Goal: Task Accomplishment & Management: Use online tool/utility

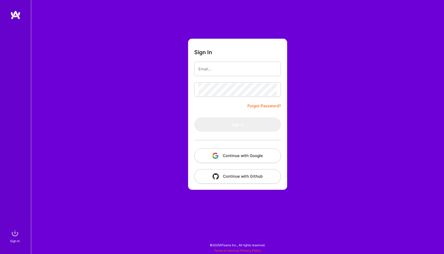
type input "[EMAIL_ADDRESS][DOMAIN_NAME]"
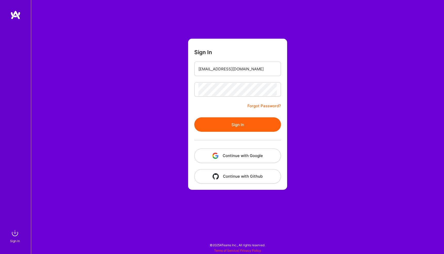
click at [246, 121] on button "Sign In" at bounding box center [237, 124] width 87 height 14
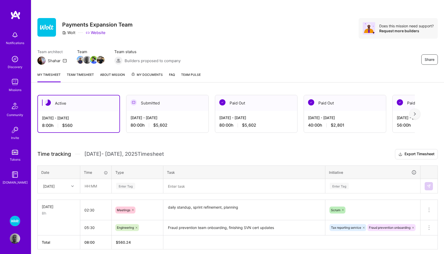
scroll to position [20, 0]
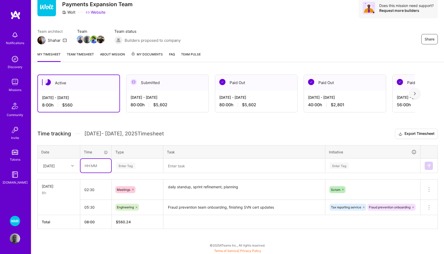
click at [102, 166] on input "text" at bounding box center [96, 166] width 31 height 14
type input "01:30"
click at [132, 165] on div "Enter Tag" at bounding box center [125, 166] width 19 height 8
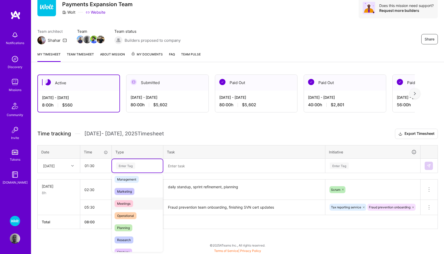
scroll to position [63, 0]
click at [127, 203] on span "Meetings" at bounding box center [124, 204] width 19 height 7
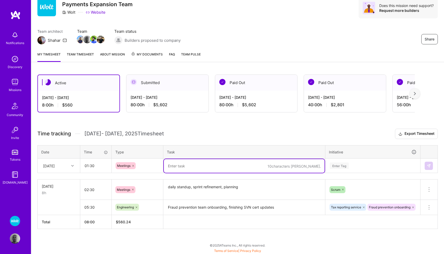
click at [180, 164] on textarea at bounding box center [244, 166] width 161 height 14
type textarea "daily srandup, Justt sync meeting"
click at [336, 165] on div "Enter Tag" at bounding box center [373, 165] width 94 height 13
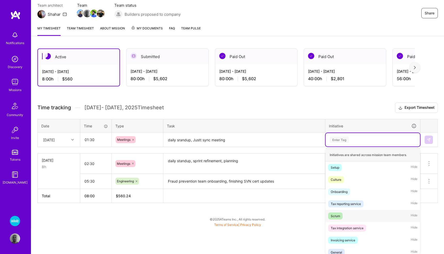
click at [334, 212] on div "Scrum Hide" at bounding box center [373, 216] width 94 height 12
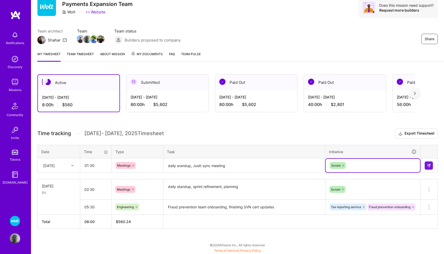
scroll to position [20, 0]
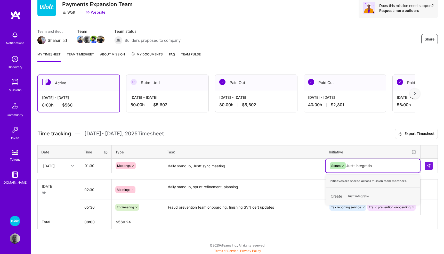
type input "Justt integration"
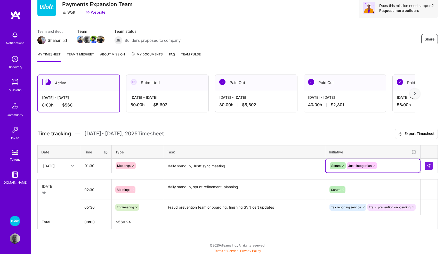
click at [181, 164] on textarea "daily srandup, Justt sync meeting" at bounding box center [244, 166] width 161 height 14
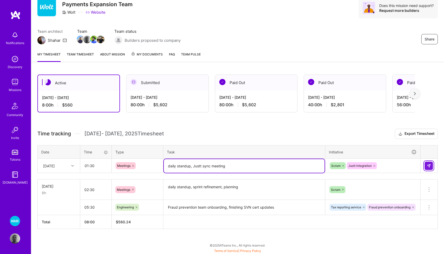
type textarea "daily standup, Justt sync meeting"
click at [427, 166] on img at bounding box center [429, 166] width 4 height 4
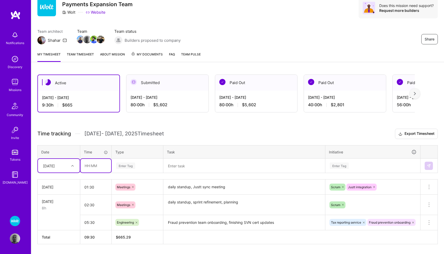
click at [91, 166] on input "text" at bounding box center [96, 166] width 31 height 14
type input "06:30"
click at [132, 164] on div "Enter Tag" at bounding box center [125, 166] width 19 height 8
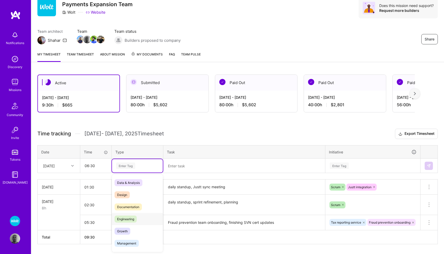
click at [131, 220] on span "Engineering" at bounding box center [126, 219] width 22 height 7
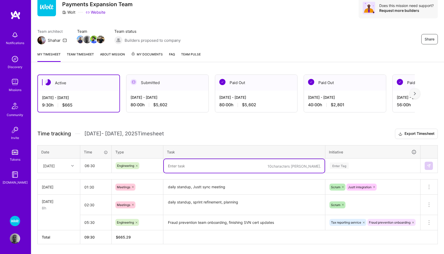
click at [185, 164] on textarea at bounding box center [244, 166] width 161 height 14
type textarea "Justt integration discovery and planning"
click at [346, 168] on div "Enter Tag" at bounding box center [373, 165] width 94 height 13
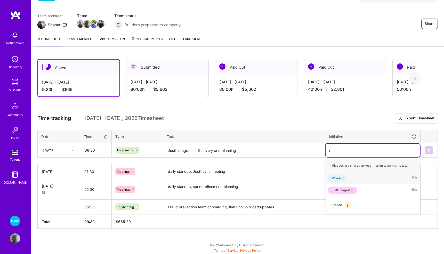
scroll to position [36, 0]
type input "just"
click at [347, 180] on div "Justt integration" at bounding box center [342, 178] width 23 height 5
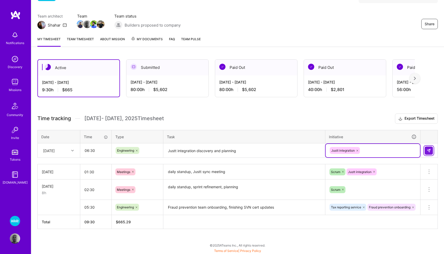
click at [432, 152] on button at bounding box center [429, 151] width 8 height 8
